Goal: Task Accomplishment & Management: Complete application form

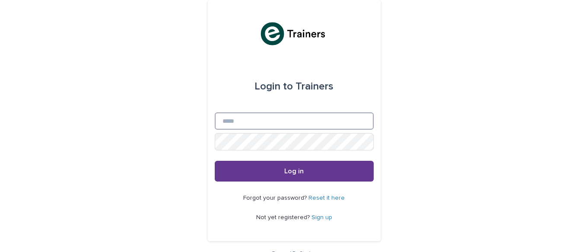
type input "**********"
click at [288, 169] on span "Log in" at bounding box center [293, 171] width 19 height 7
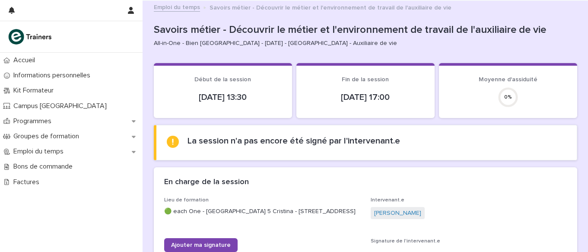
scroll to position [118, 0]
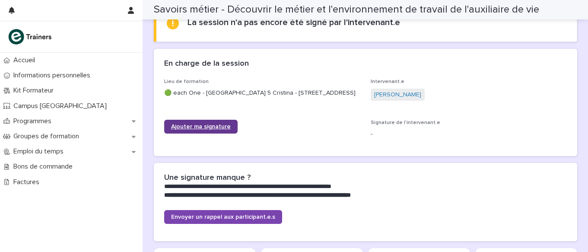
click at [193, 130] on span "Ajouter ma signature" at bounding box center [201, 127] width 60 height 6
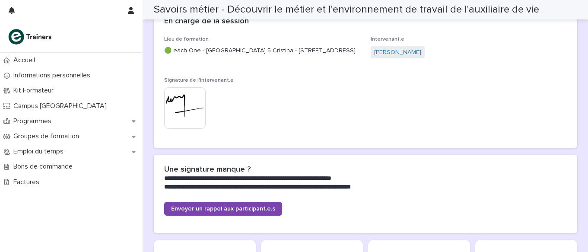
scroll to position [0, 0]
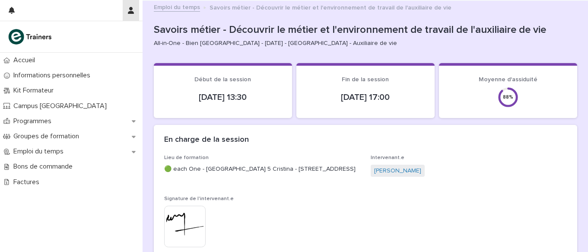
click at [132, 10] on icon "button" at bounding box center [131, 10] width 6 height 7
click at [98, 35] on p "Log Out" at bounding box center [106, 36] width 54 height 15
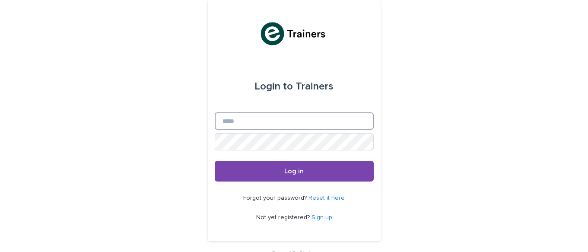
type input "**********"
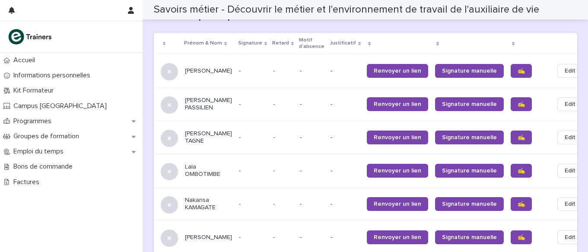
scroll to position [570, 0]
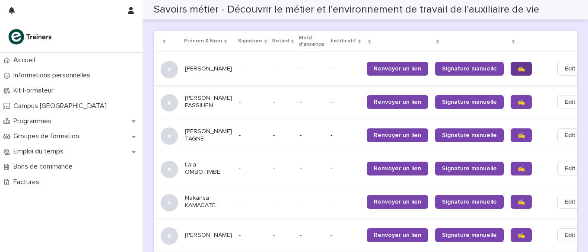
click at [517, 66] on span "✍️" at bounding box center [520, 69] width 7 height 6
click at [517, 100] on span "✍️" at bounding box center [520, 102] width 7 height 6
click at [517, 132] on span "✍️" at bounding box center [520, 135] width 7 height 6
click at [517, 168] on span "✍️" at bounding box center [520, 168] width 7 height 6
click at [517, 200] on span "✍️" at bounding box center [520, 202] width 7 height 6
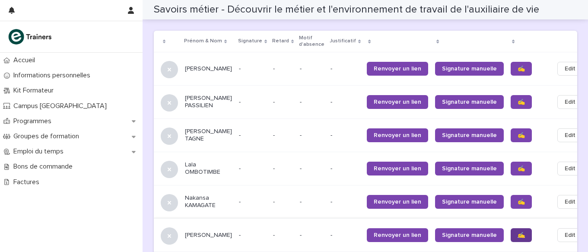
click at [517, 233] on span "✍️" at bounding box center [520, 235] width 7 height 6
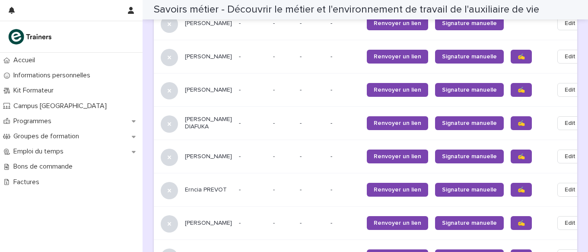
scroll to position [789, 0]
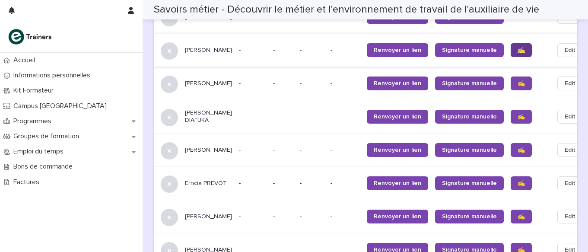
click at [517, 48] on span "✍️" at bounding box center [520, 50] width 7 height 6
click at [517, 82] on span "✍️" at bounding box center [520, 83] width 7 height 6
click at [517, 116] on span "✍️" at bounding box center [520, 117] width 7 height 6
click at [517, 151] on span "✍️" at bounding box center [520, 150] width 7 height 6
click at [517, 184] on span "✍️" at bounding box center [520, 183] width 7 height 6
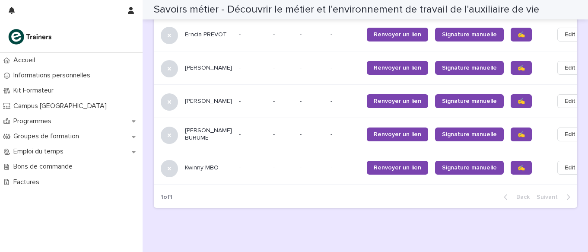
scroll to position [939, 0]
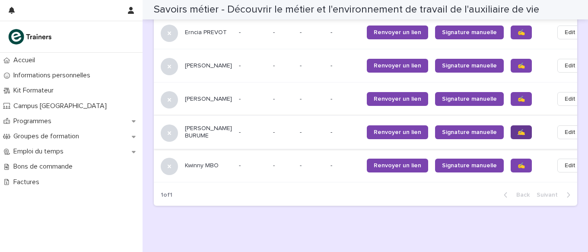
click at [517, 135] on span "✍️" at bounding box center [520, 132] width 7 height 6
click at [517, 102] on span "✍️" at bounding box center [520, 99] width 7 height 6
click at [517, 67] on span "✍️" at bounding box center [520, 66] width 7 height 6
click at [510, 34] on p at bounding box center [528, 32] width 36 height 7
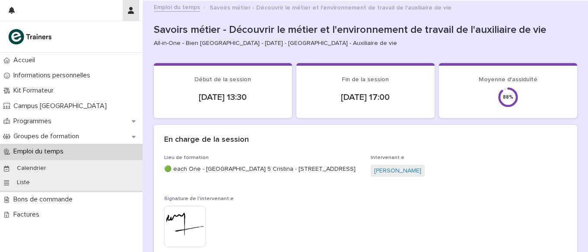
click at [131, 13] on icon "button" at bounding box center [131, 10] width 6 height 7
click at [94, 36] on p "Log Out" at bounding box center [106, 36] width 54 height 15
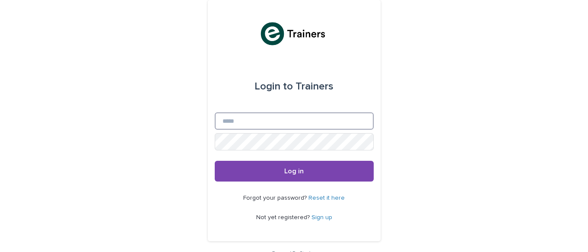
type input "**********"
